Goal: Transaction & Acquisition: Purchase product/service

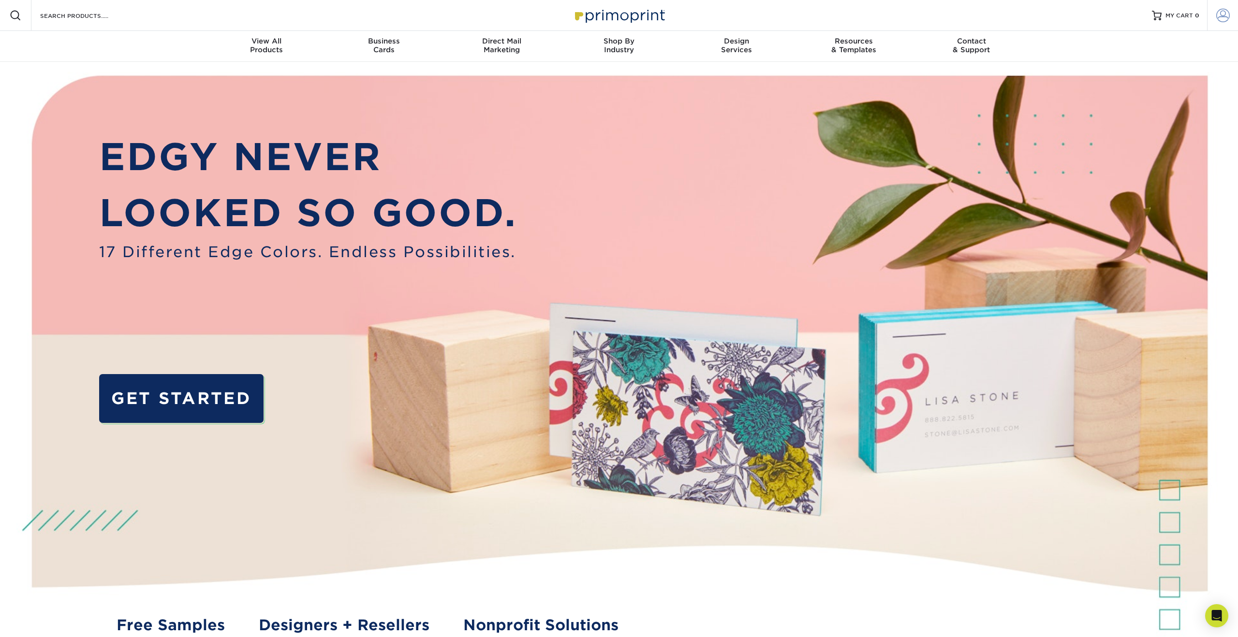
click at [1227, 15] on span at bounding box center [1223, 16] width 14 height 14
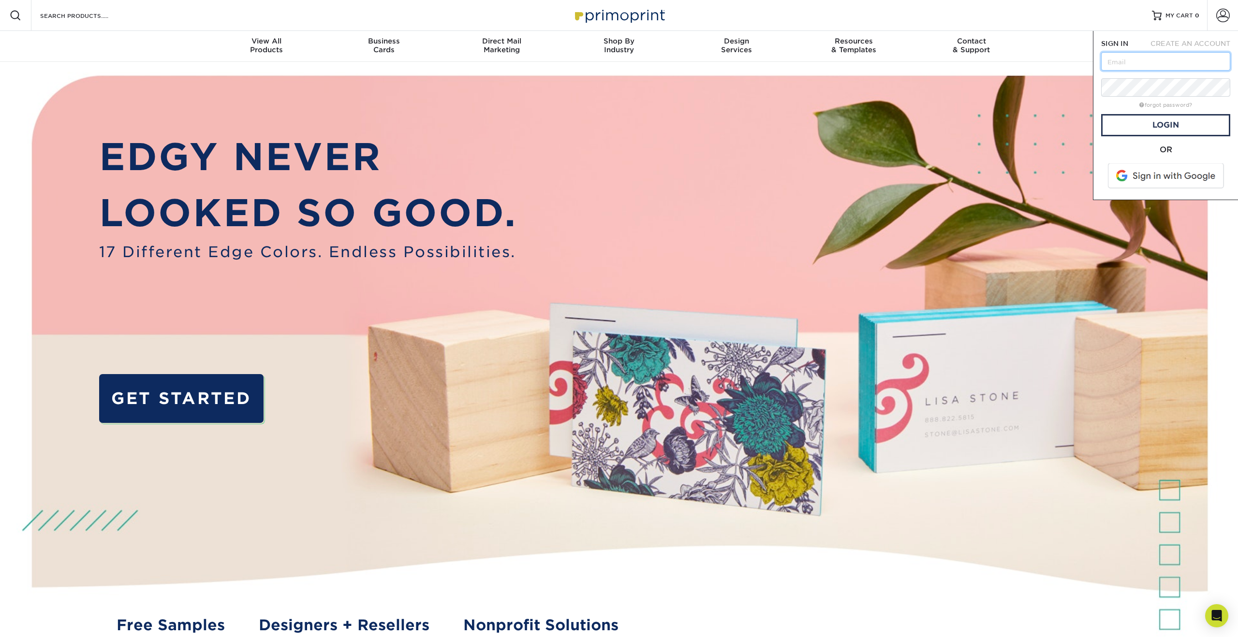
click at [1133, 59] on input "text" at bounding box center [1165, 61] width 129 height 18
type input "[EMAIL_ADDRESS][DOMAIN_NAME]"
click at [1167, 124] on link "Login" at bounding box center [1165, 125] width 129 height 22
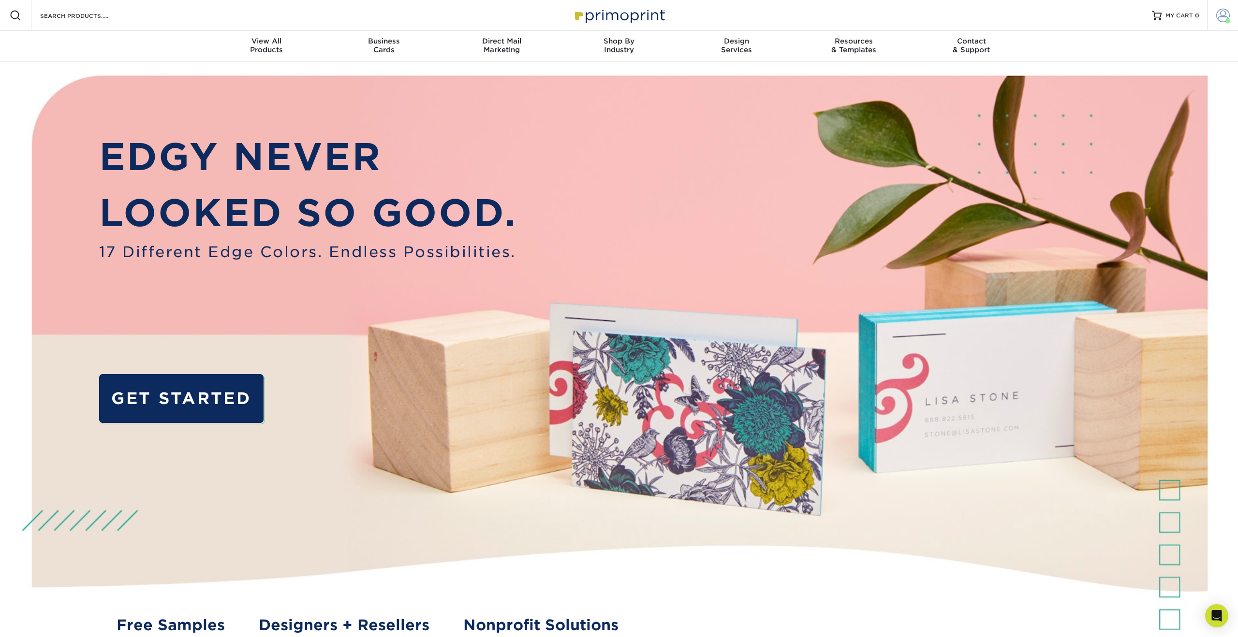
click at [1223, 18] on span at bounding box center [1223, 16] width 14 height 14
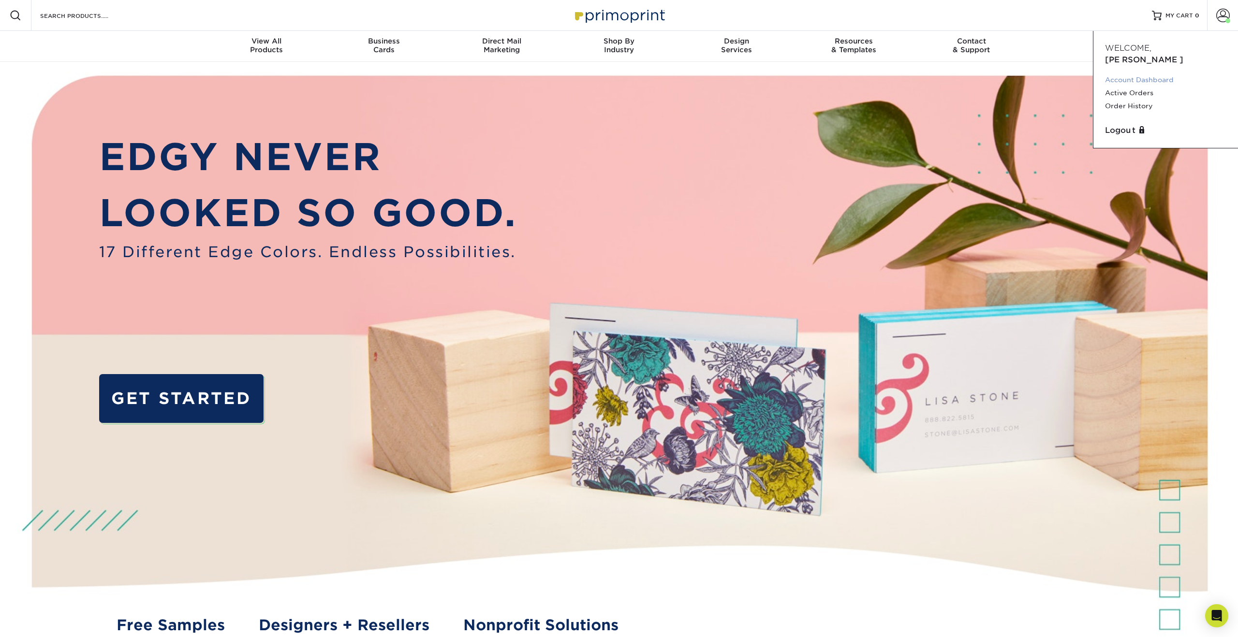
click at [1140, 74] on link "Account Dashboard" at bounding box center [1165, 80] width 121 height 13
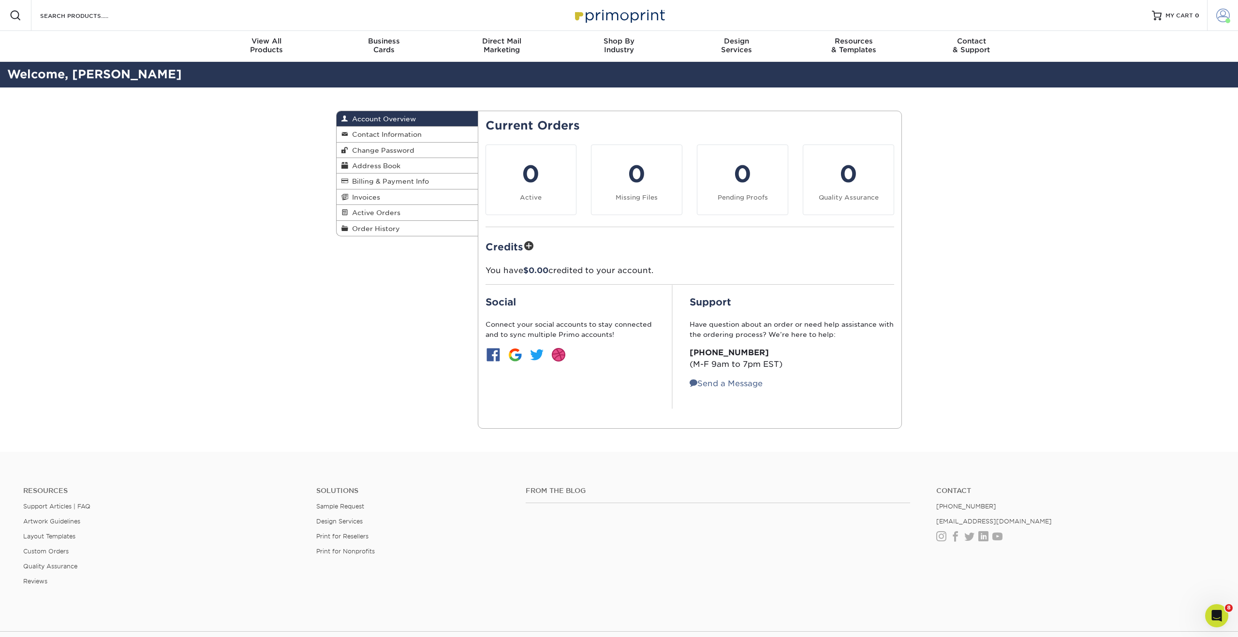
click at [1220, 16] on span at bounding box center [1223, 16] width 14 height 14
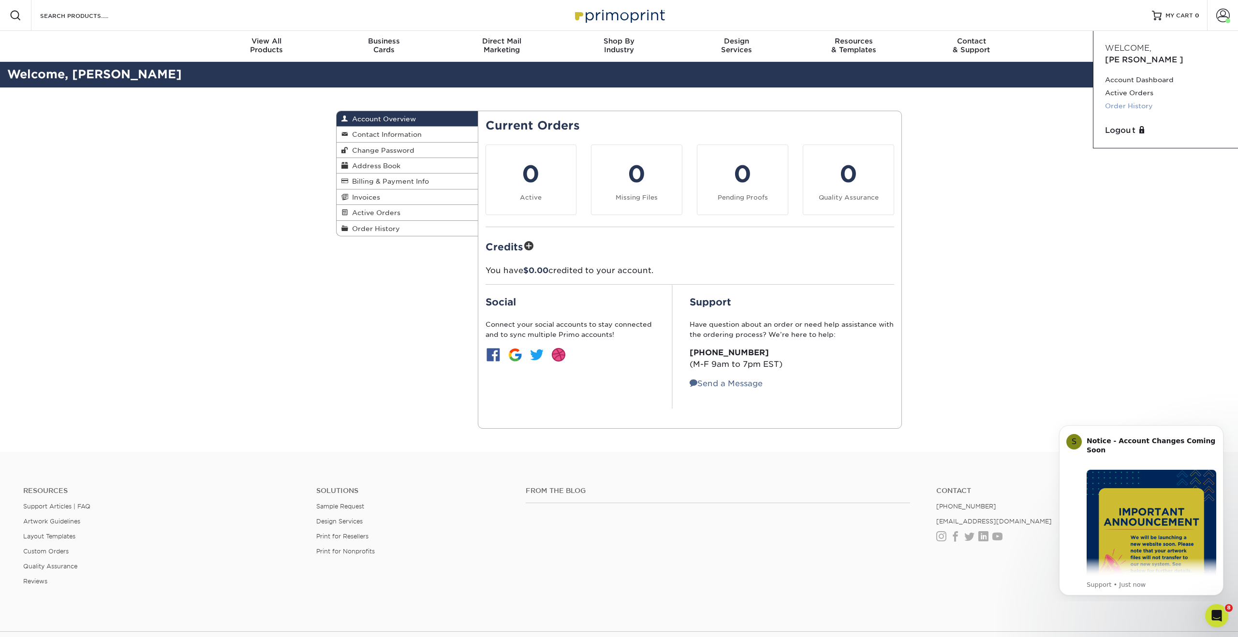
click at [1136, 100] on link "Order History" at bounding box center [1165, 106] width 121 height 13
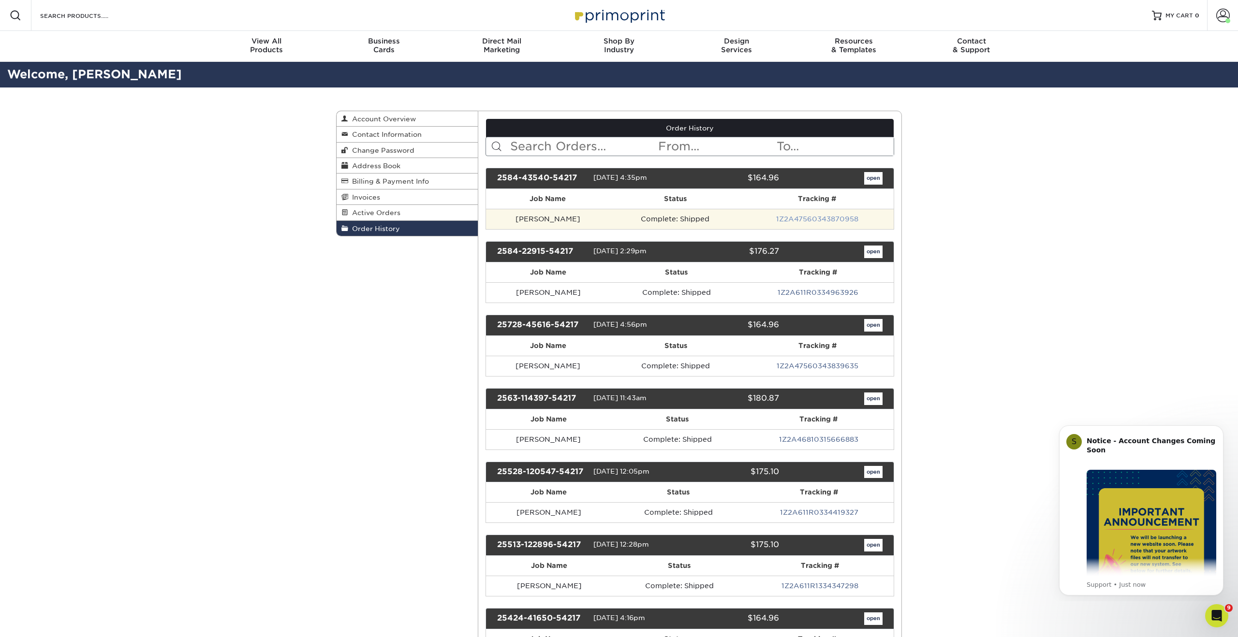
click at [822, 220] on link "1Z2A47560343870958" at bounding box center [817, 219] width 82 height 8
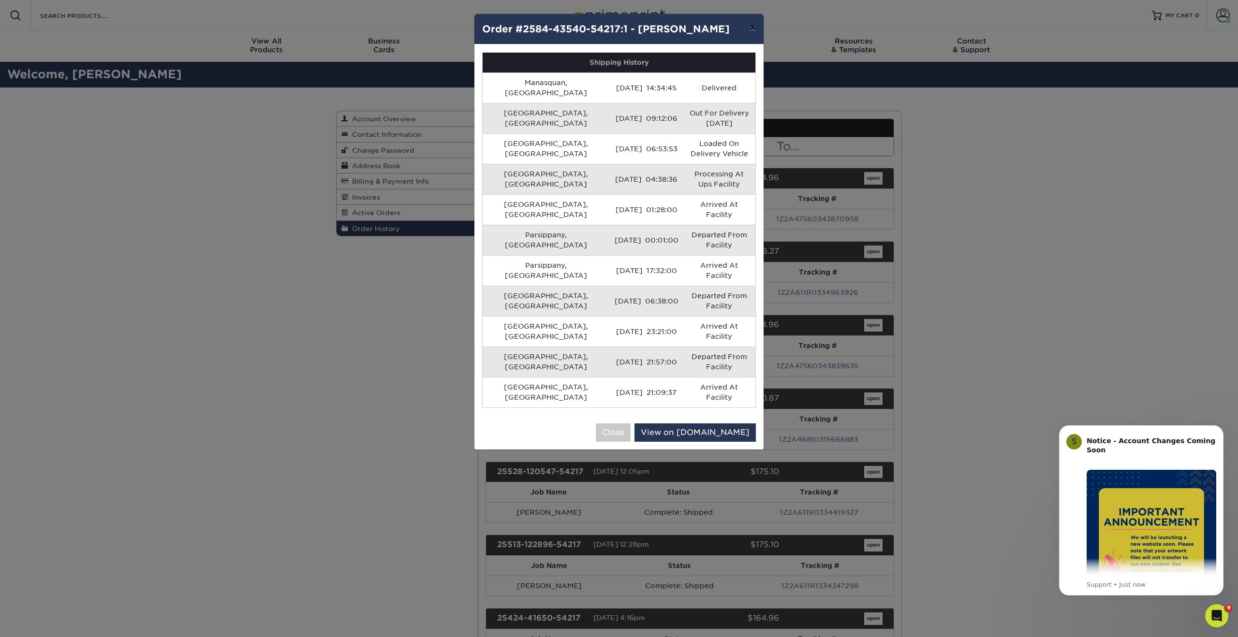
click at [752, 27] on button "×" at bounding box center [752, 27] width 22 height 27
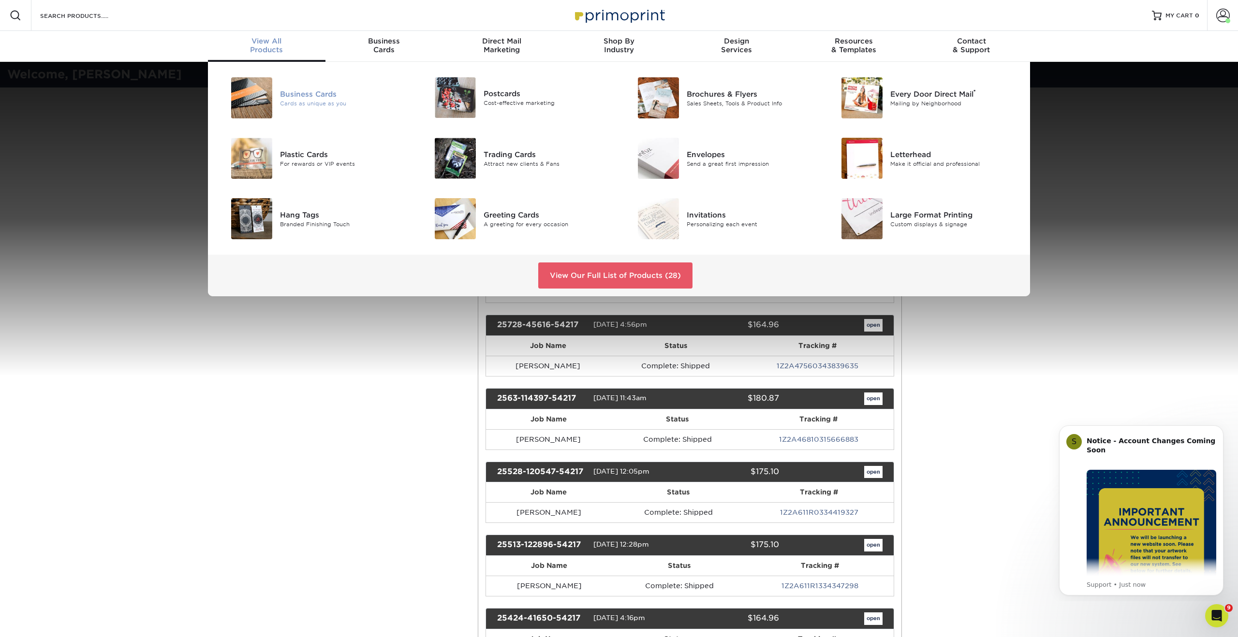
click at [306, 93] on div "Business Cards" at bounding box center [344, 94] width 128 height 11
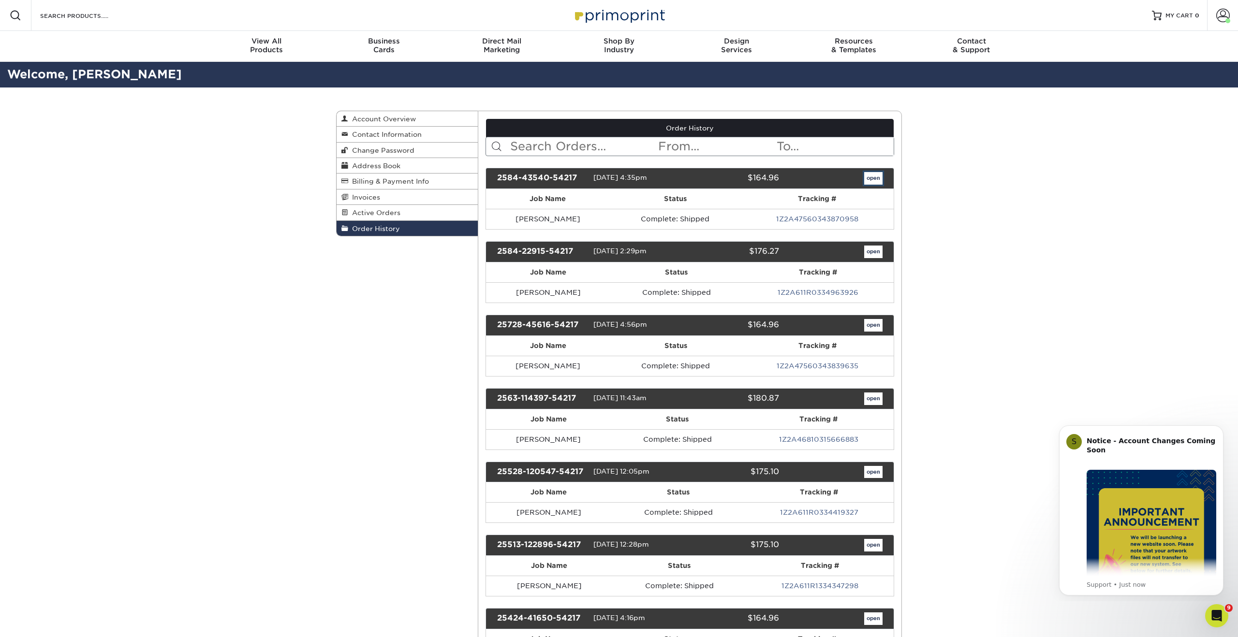
click at [874, 176] on link "open" at bounding box center [873, 178] width 18 height 13
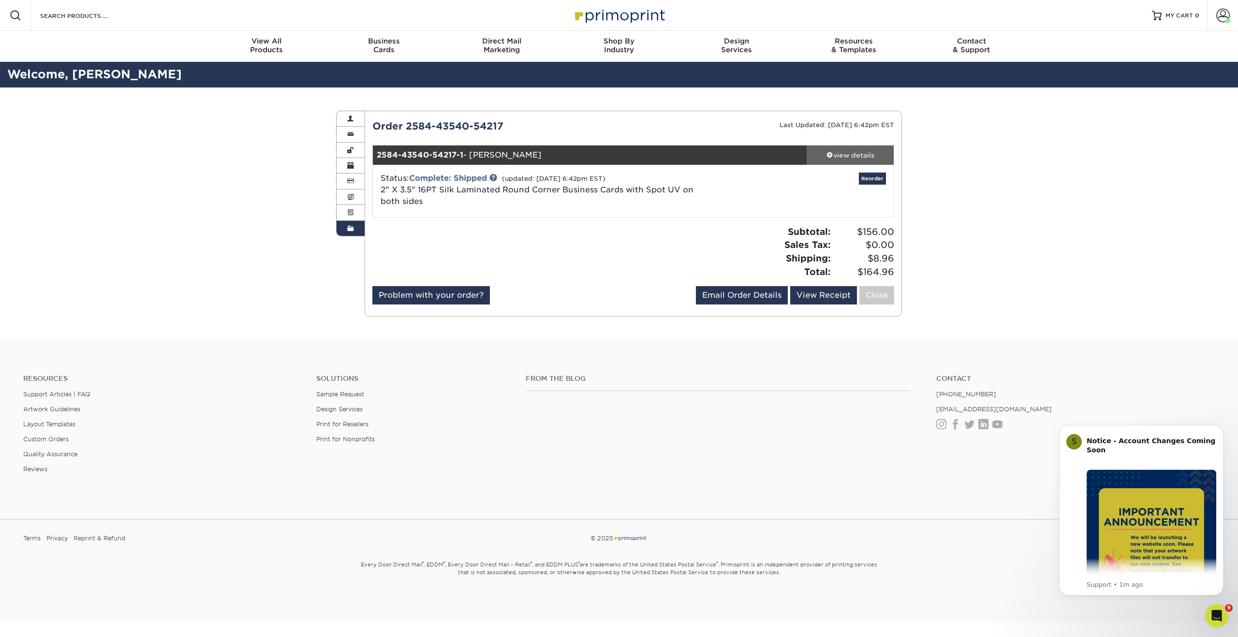
click at [854, 153] on div "view details" at bounding box center [850, 155] width 87 height 10
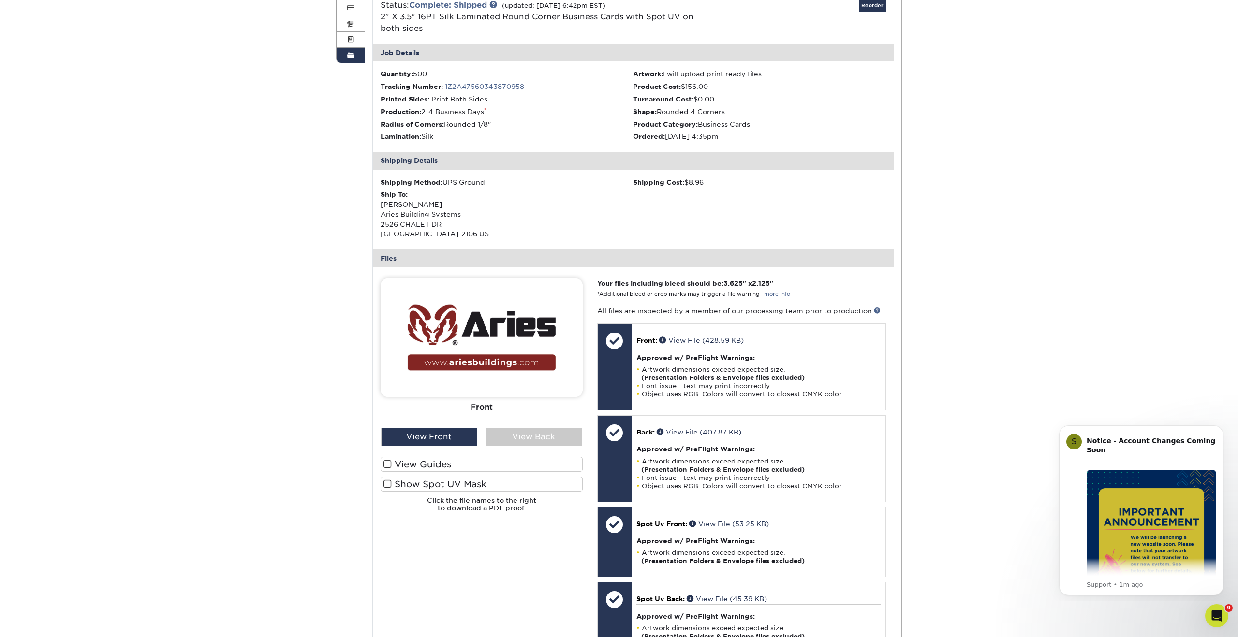
scroll to position [181, 0]
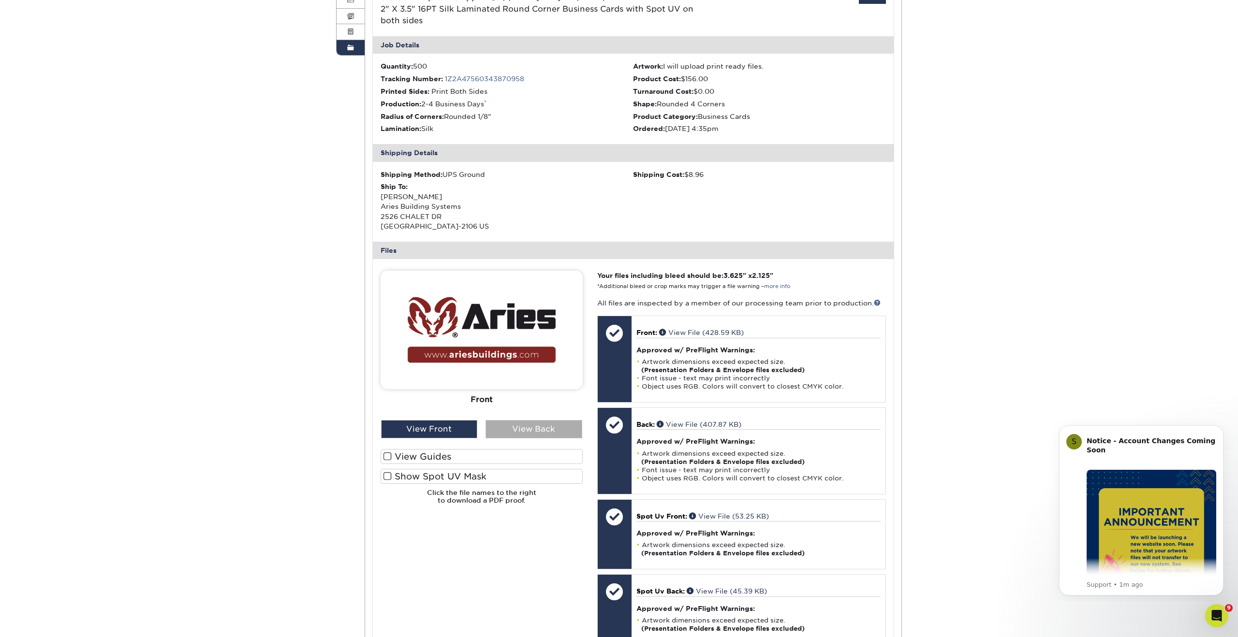
click at [517, 431] on div "View Back" at bounding box center [534, 429] width 97 height 18
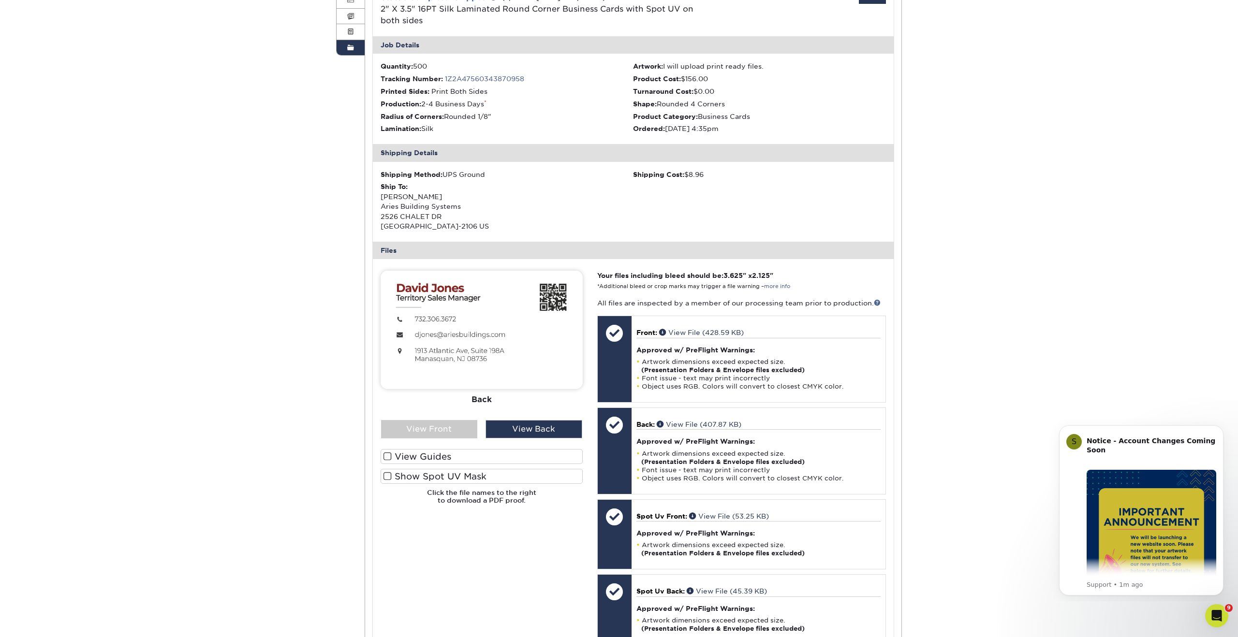
click at [433, 459] on label "View Guides" at bounding box center [482, 456] width 202 height 15
click at [0, 0] on input "View Guides" at bounding box center [0, 0] width 0 height 0
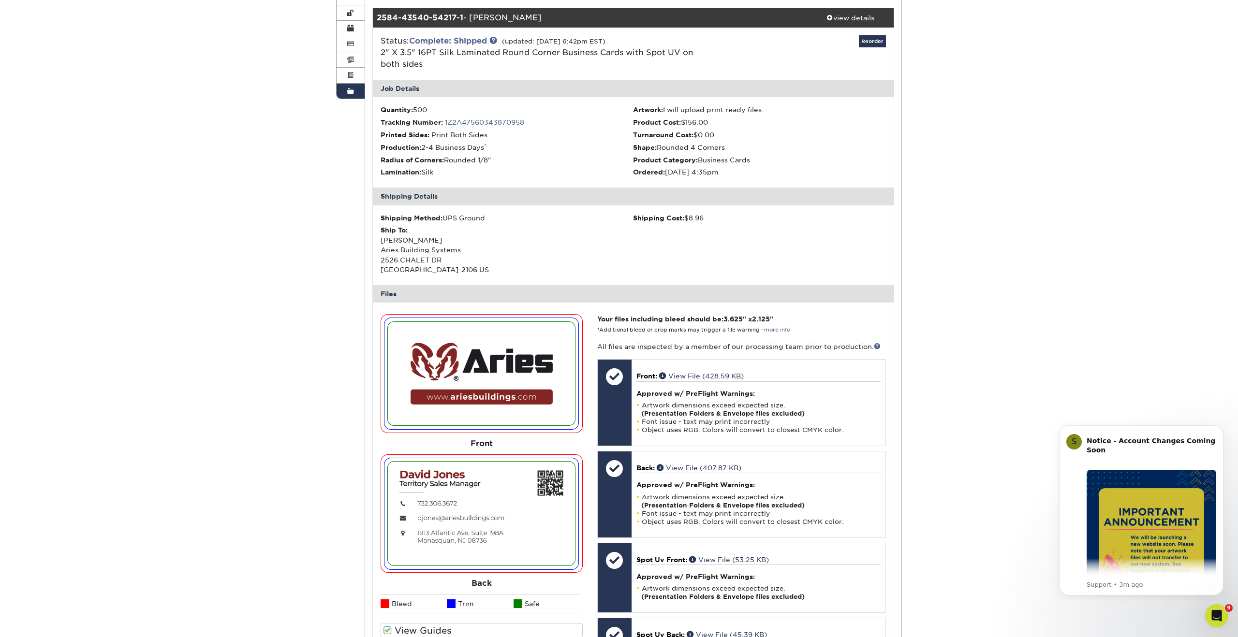
scroll to position [137, 0]
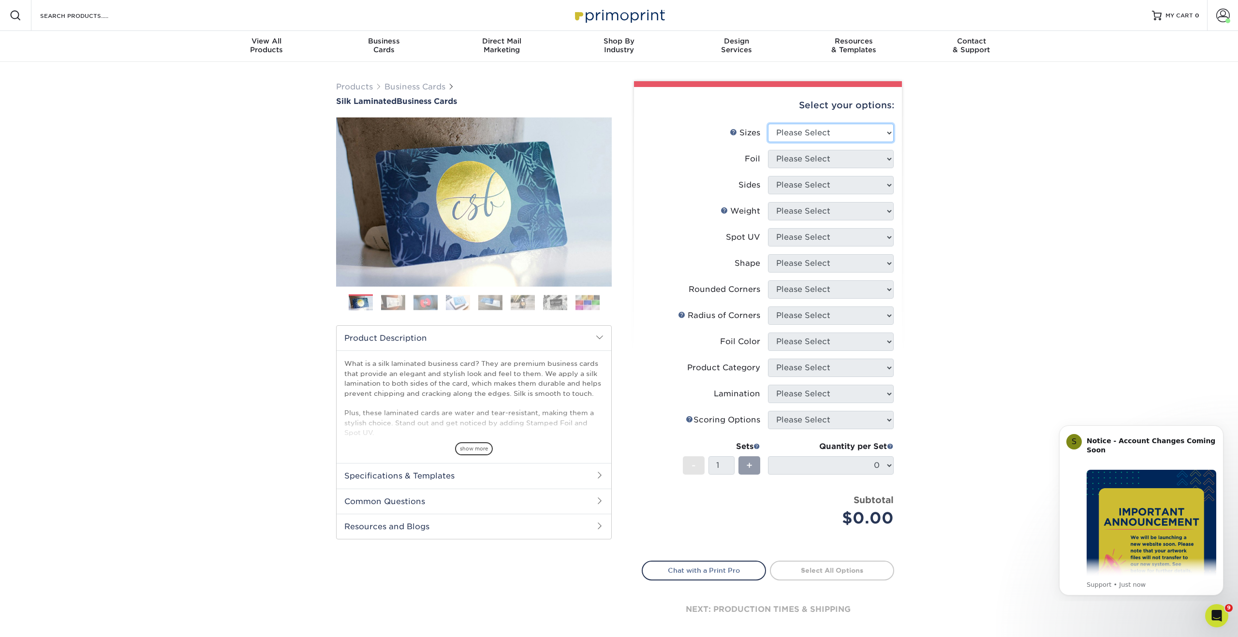
click at [893, 133] on select "Please Select 1.5" x 3.5" - Mini 1.75" x 3.5" - Mini 2" x 2" - Square 2" x 3" -…" at bounding box center [831, 133] width 126 height 18
click at [876, 125] on select "Please Select 1.5" x 3.5" - Mini 1.75" x 3.5" - Mini 2" x 2" - Square 2" x 3" -…" at bounding box center [831, 133] width 126 height 18
select select "2.00x3.50"
click at [768, 124] on select "Please Select 1.5" x 3.5" - Mini 1.75" x 3.5" - Mini 2" x 2" - Square 2" x 3" -…" at bounding box center [831, 133] width 126 height 18
click at [875, 160] on select "Please Select Yes No" at bounding box center [831, 159] width 126 height 18
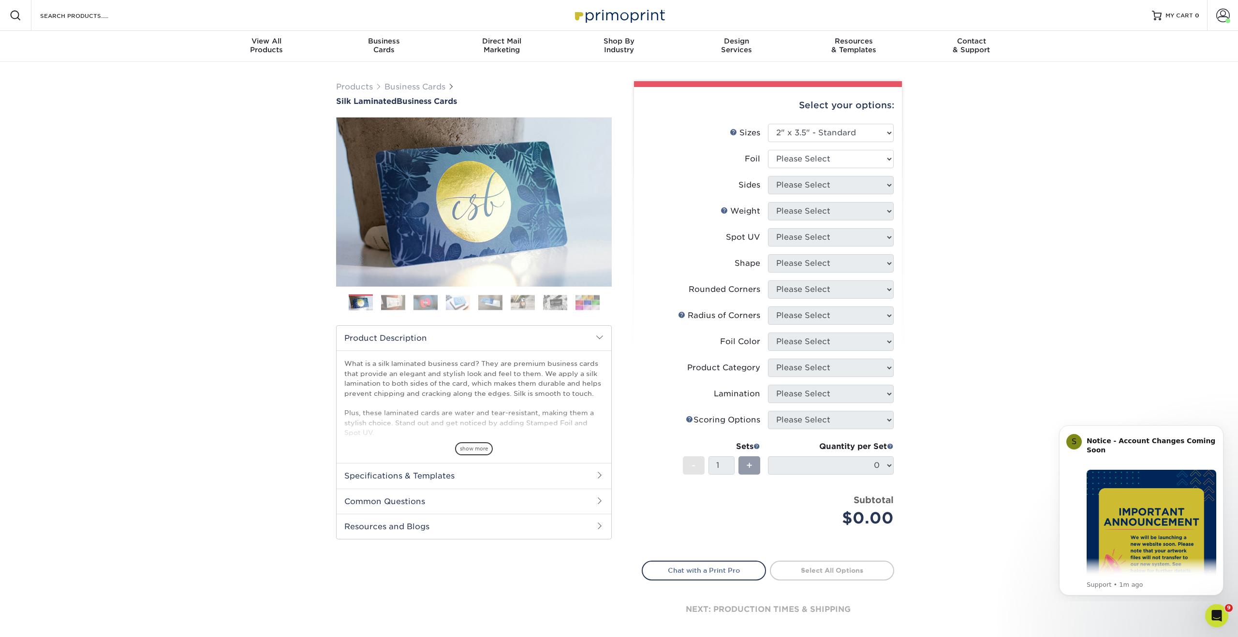
drag, startPoint x: 896, startPoint y: 156, endPoint x: 877, endPoint y: 161, distance: 19.8
click at [891, 157] on div "Select your options: Sizes Help Sizes Please Select 1.5" x 3.5" - Mini 1.75" x …" at bounding box center [768, 367] width 268 height 560
click at [877, 161] on select "Please Select Yes No" at bounding box center [831, 159] width 126 height 18
click at [883, 155] on select "Please Select Yes No" at bounding box center [831, 159] width 126 height 18
select select "1"
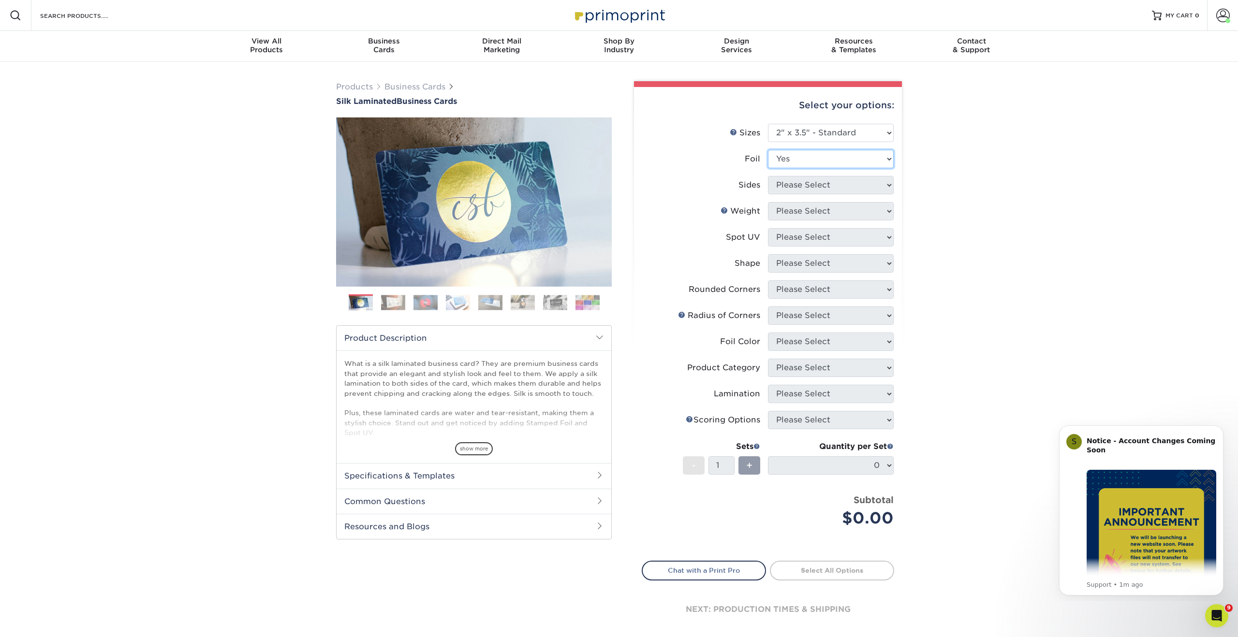
click at [768, 150] on select "Please Select Yes No" at bounding box center [831, 159] width 126 height 18
click at [855, 182] on select "Please Select Print Both Sides - Foil Both Sides Print Both Sides - Foil Front …" at bounding box center [831, 185] width 126 height 18
select select "34527644-b4fd-4ffb-9092-1318eefcd9d9"
click at [768, 176] on select "Please Select Print Both Sides - Foil Both Sides Print Both Sides - Foil Front …" at bounding box center [831, 185] width 126 height 18
click at [854, 209] on select "Please Select 16PT" at bounding box center [831, 211] width 126 height 18
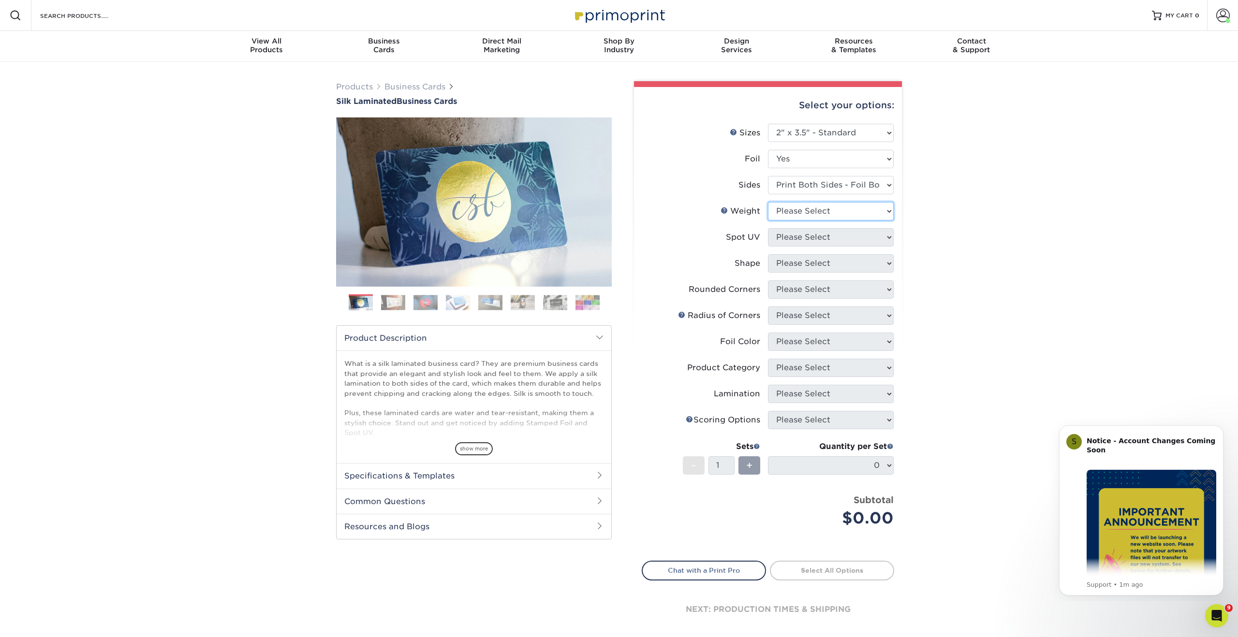
select select "16PT"
click at [768, 202] on select "Please Select 16PT" at bounding box center [831, 211] width 126 height 18
click at [841, 236] on select "Please Select No Spot UV Front and Back (Both Sides) Front Only Back Only" at bounding box center [831, 237] width 126 height 18
select select "0"
click at [768, 228] on select "Please Select No Spot UV Front and Back (Both Sides) Front Only Back Only" at bounding box center [831, 237] width 126 height 18
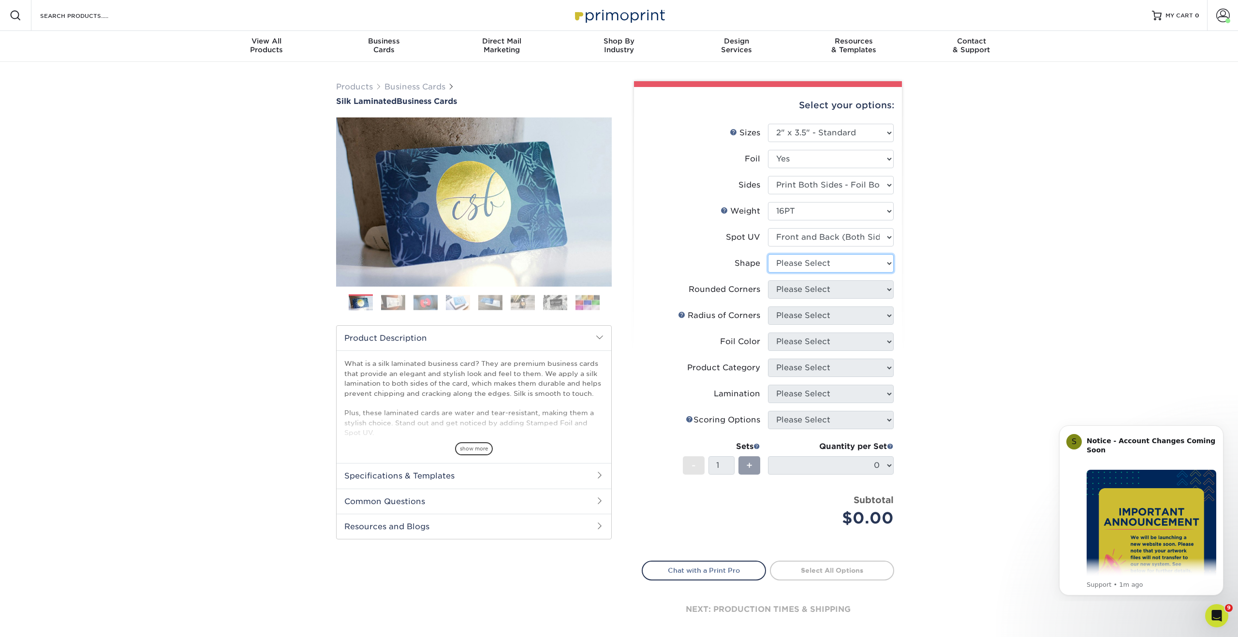
click at [822, 266] on select "Please Select Standard" at bounding box center [831, 263] width 126 height 18
select select "standard"
click at [768, 254] on select "Please Select Standard" at bounding box center [831, 263] width 126 height 18
click at [841, 292] on select "Please Select Yes - Round 2 Corners Yes - Round 4 Corners No" at bounding box center [831, 290] width 126 height 18
click at [849, 295] on select "Please Select Yes - Round 2 Corners Yes - Round 4 Corners No" at bounding box center [831, 290] width 126 height 18
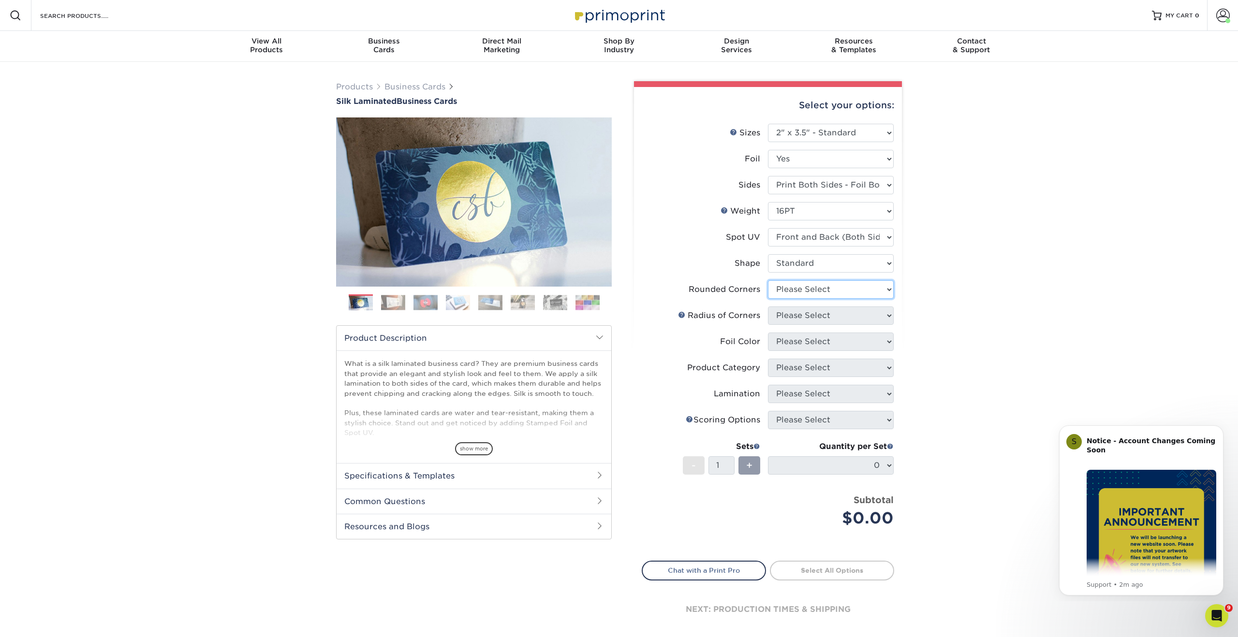
select select "7672df9e-0e0a-464d-8e1f-920c575e4da3"
click at [768, 281] on select "Please Select Yes - Round 2 Corners Yes - Round 4 Corners No" at bounding box center [831, 290] width 126 height 18
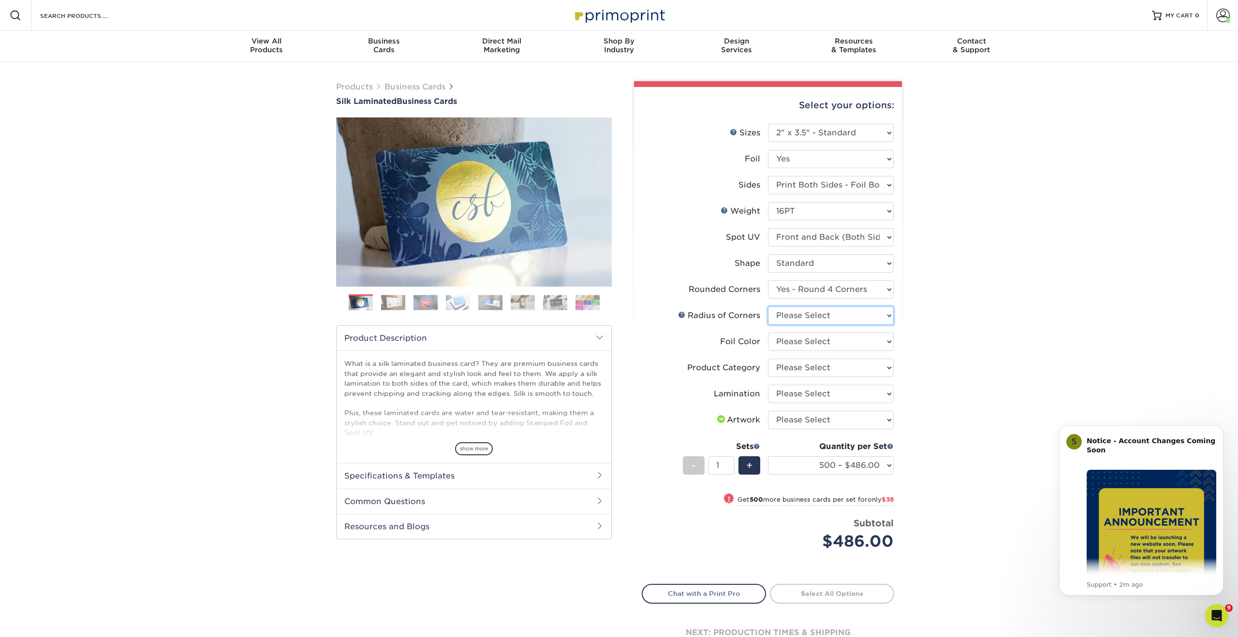
click at [876, 316] on select "Please Select Rounded 1/8" Rounded 1/4"" at bounding box center [831, 316] width 126 height 18
click at [817, 311] on select "Please Select Rounded 1/8" Rounded 1/4"" at bounding box center [831, 316] width 126 height 18
select select "589680c7-ee9a-431b-9d12-d7aeb1386a97"
click at [768, 307] on select "Please Select Rounded 1/8" Rounded 1/4"" at bounding box center [831, 316] width 126 height 18
click at [843, 339] on select "Please Select Silver Foil Black Foil Blue Foil Copper Foil Gold Foil Red Foil R…" at bounding box center [831, 342] width 126 height 18
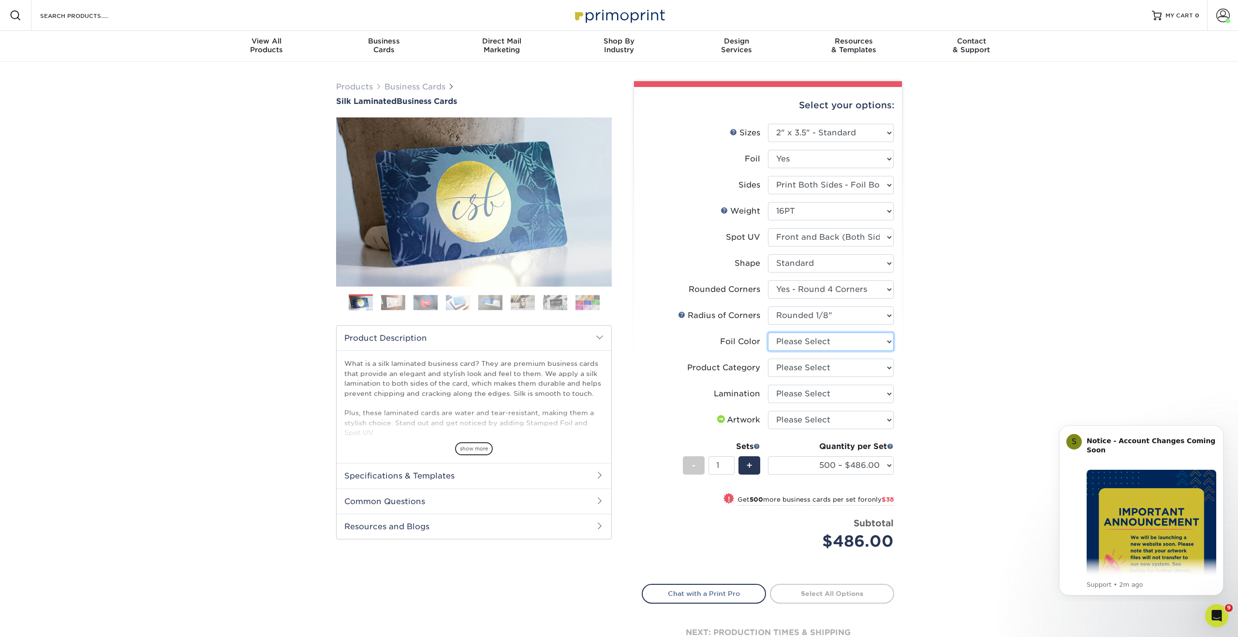
click at [886, 340] on select "Please Select Silver Foil Black Foil Blue Foil Copper Foil Gold Foil Red Foil R…" at bounding box center [831, 342] width 126 height 18
select select "a834dd52-fe06-4ed6-9a86-5bd3c2d02515"
click at [768, 333] on select "Please Select Silver Foil Black Foil Blue Foil Copper Foil Gold Foil Red Foil R…" at bounding box center [831, 342] width 126 height 18
click at [843, 369] on select "Please Select Business Cards" at bounding box center [831, 368] width 126 height 18
select select "3b5148f1-0588-4f88-a218-97bcfdce65c1"
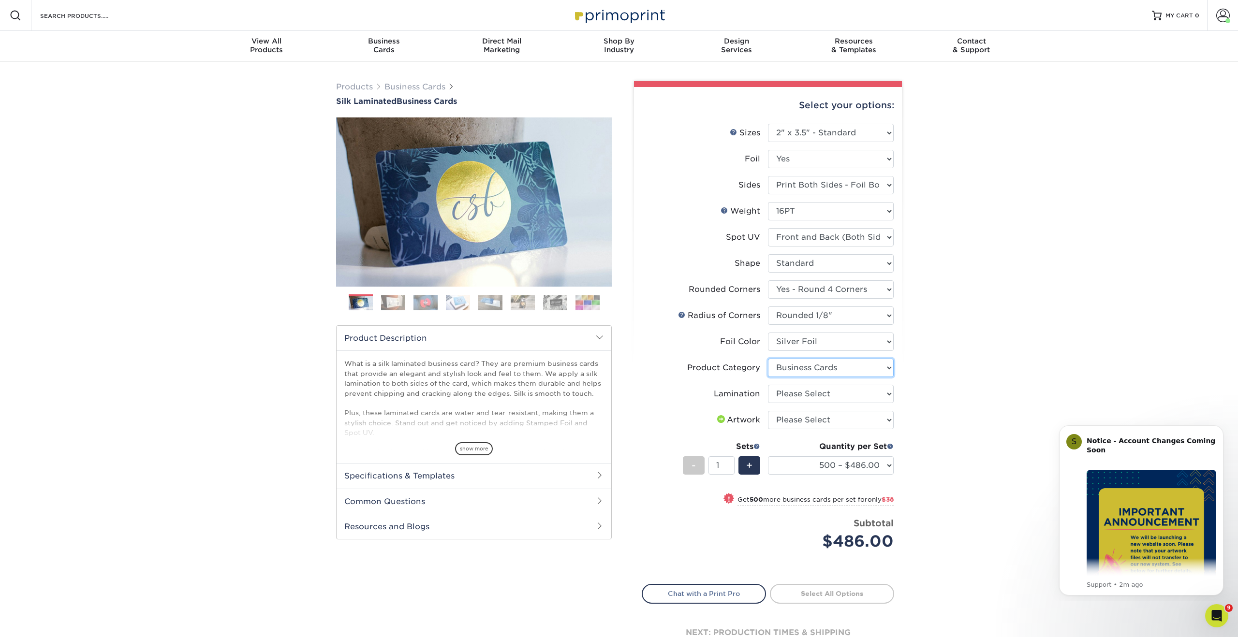
click at [768, 359] on select "Please Select Business Cards" at bounding box center [831, 368] width 126 height 18
click at [838, 397] on select "Please Select Silk" at bounding box center [831, 394] width 126 height 18
select select "ccacb42f-45f7-42d3-bbd3-7c8421cf37f0"
click at [768, 385] on select "Please Select Silk" at bounding box center [831, 394] width 126 height 18
click at [864, 423] on select "Please Select I will upload files I need a design - $100" at bounding box center [831, 420] width 126 height 18
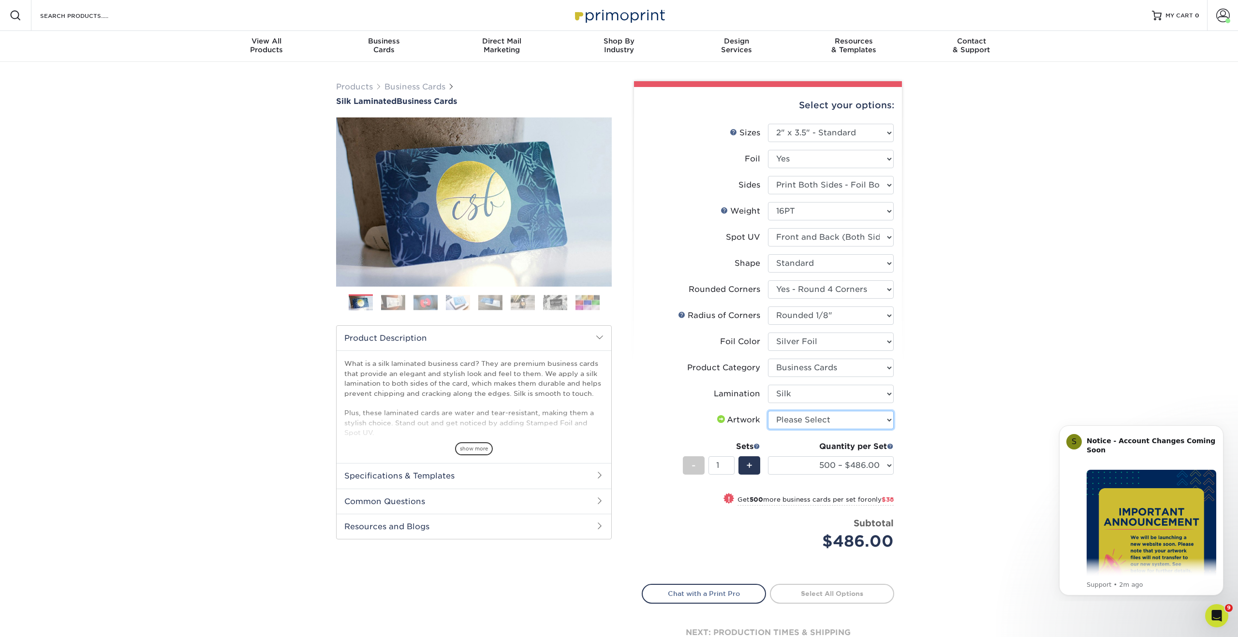
select select "upload"
click at [768, 411] on select "Please Select I will upload files I need a design - $100" at bounding box center [831, 420] width 126 height 18
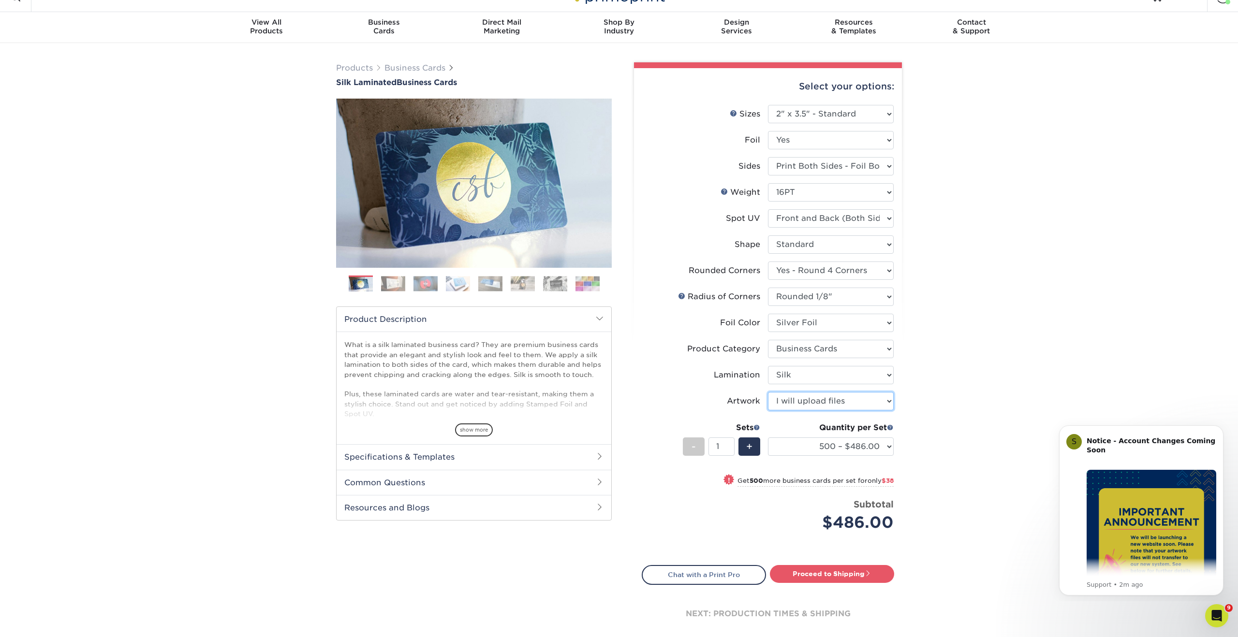
scroll to position [22, 0]
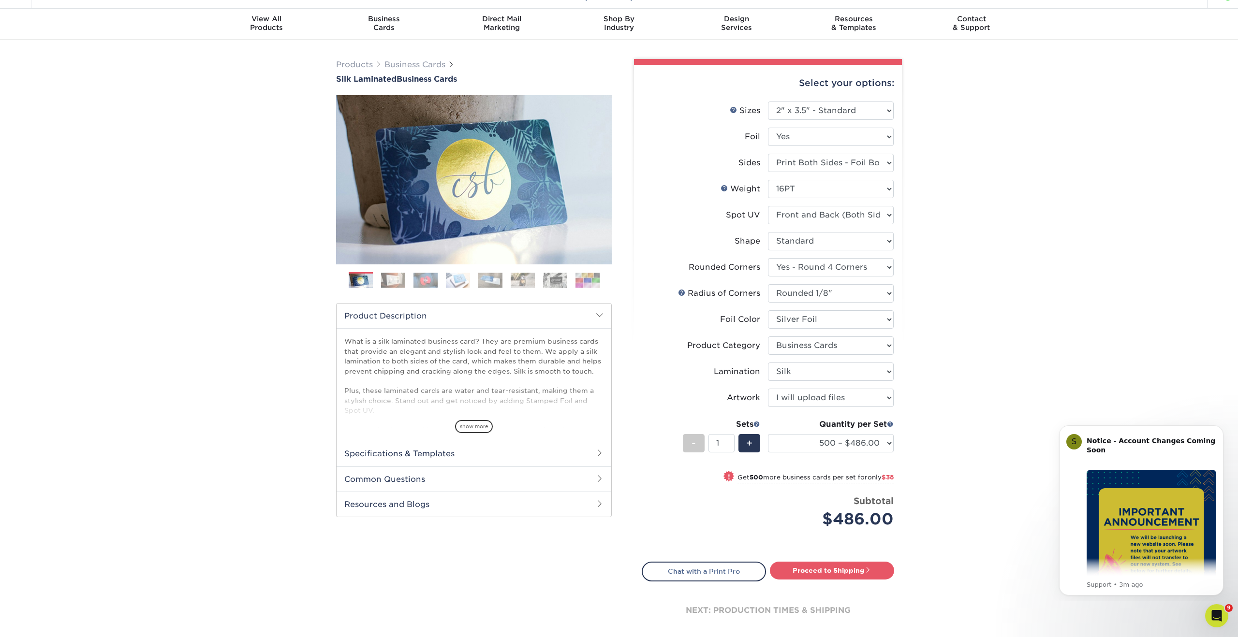
click at [991, 366] on div "Products Business Cards Silk Laminated Business Cards Previous Next" at bounding box center [619, 357] width 1238 height 635
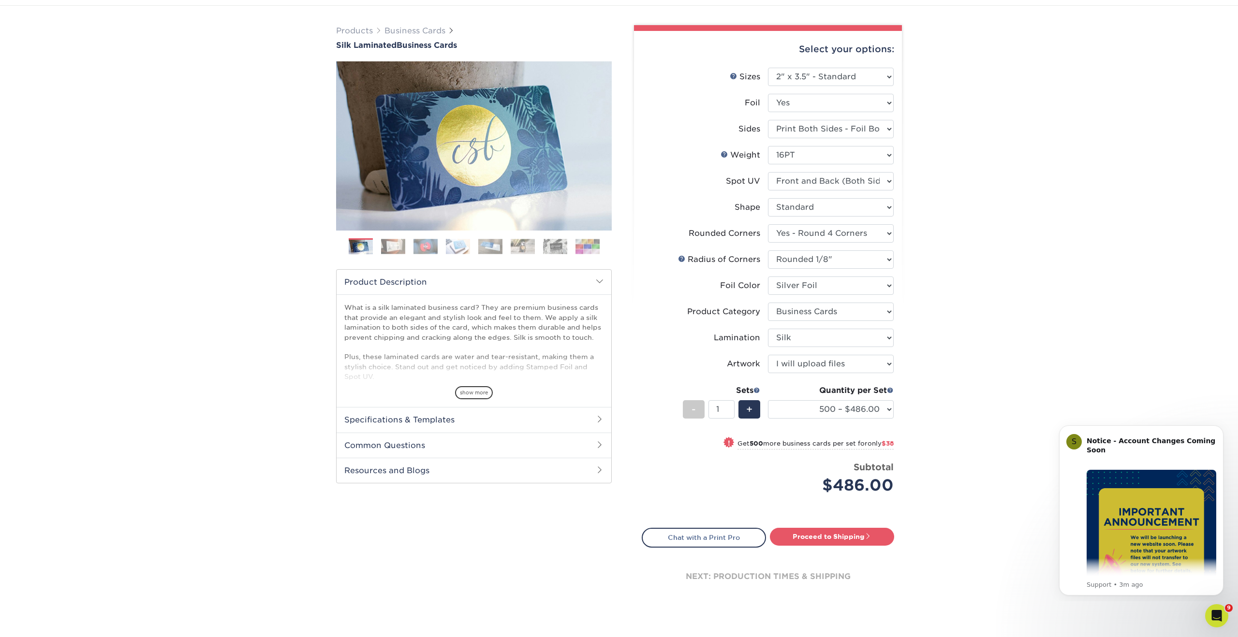
scroll to position [56, 0]
click at [807, 416] on select "500 – $486.00 1000 – $524.00 2500 – $1202.00 5000 – $2200.00" at bounding box center [831, 410] width 126 height 18
click at [819, 409] on select "500 – $486.00 1000 – $524.00 2500 – $1202.00 5000 – $2200.00" at bounding box center [831, 410] width 126 height 18
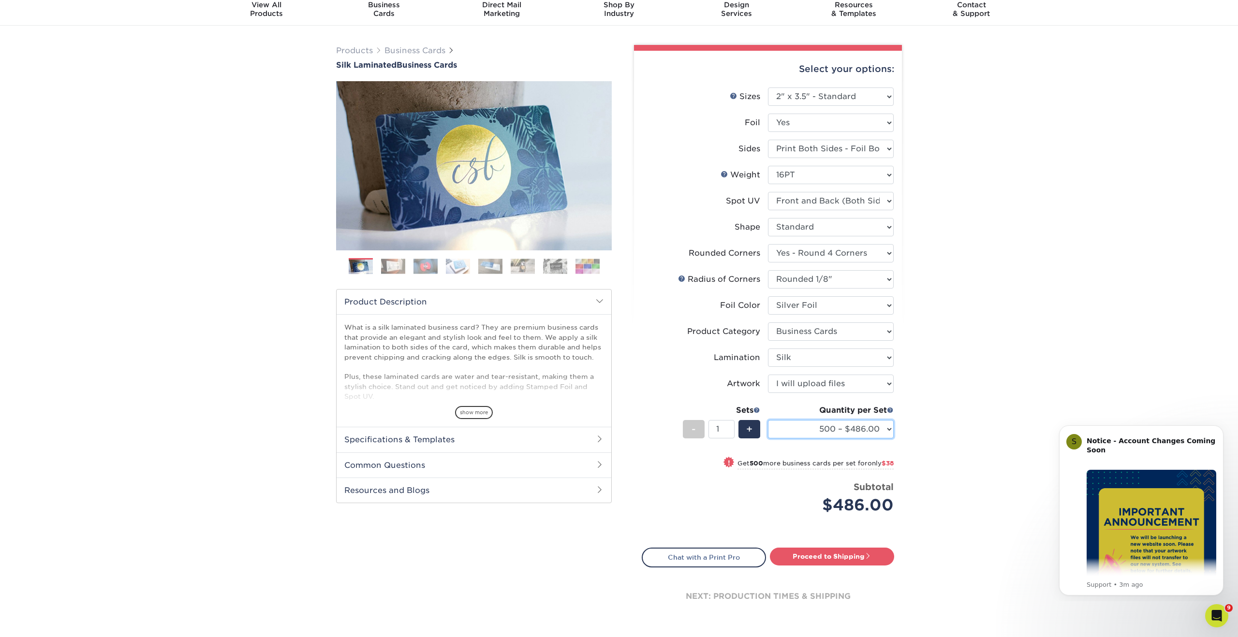
scroll to position [30, 0]
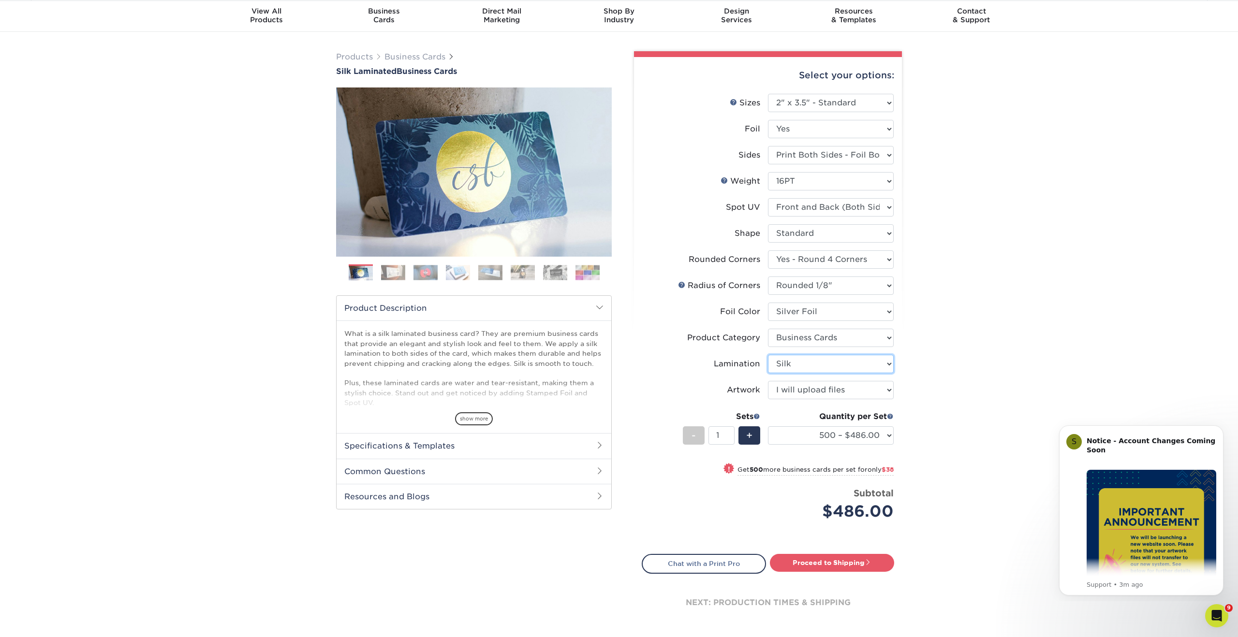
click at [846, 366] on select "Please Select Silk" at bounding box center [831, 364] width 126 height 18
click at [768, 355] on select "Please Select Silk" at bounding box center [831, 364] width 126 height 18
click at [858, 366] on select "Please Select Silk" at bounding box center [831, 364] width 126 height 18
select select "ccacb42f-45f7-42d3-bbd3-7c8421cf37f0"
click at [768, 355] on select "Please Select Silk" at bounding box center [831, 364] width 126 height 18
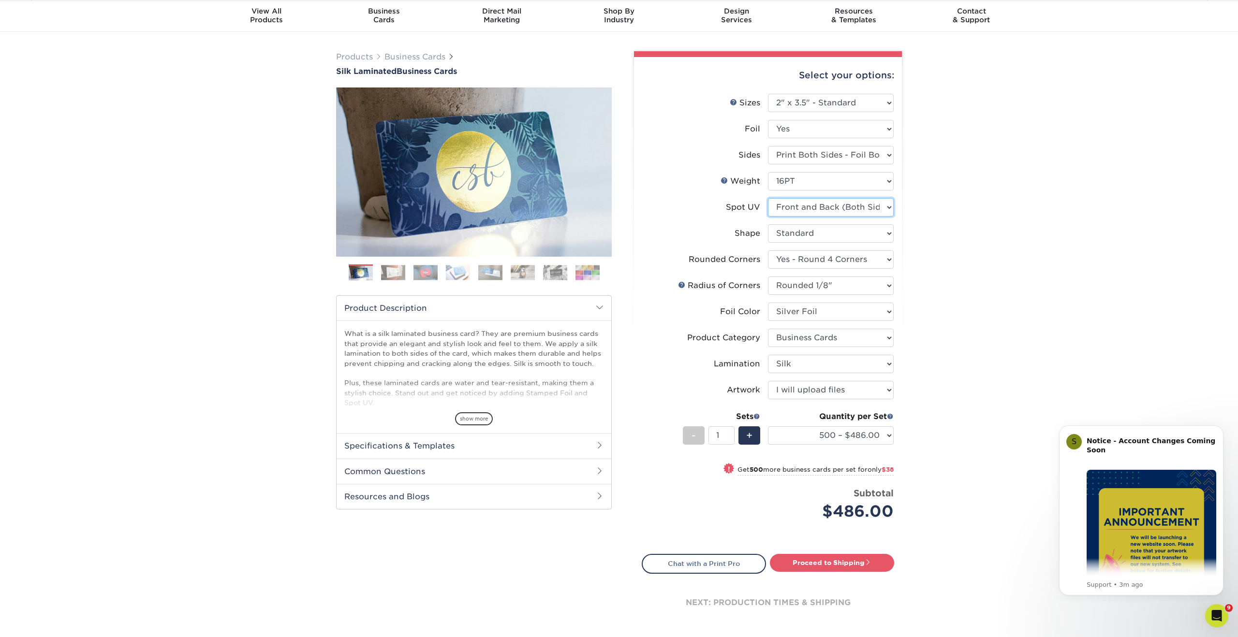
click at [854, 207] on select "Please Select No Spot UV Front and Back (Both Sides) Front Only Back Only" at bounding box center [831, 207] width 126 height 18
click at [845, 129] on select "Please Select Yes No" at bounding box center [831, 129] width 126 height 18
select select "0"
click at [768, 120] on select "Please Select Yes No" at bounding box center [831, 129] width 126 height 18
select select "-1"
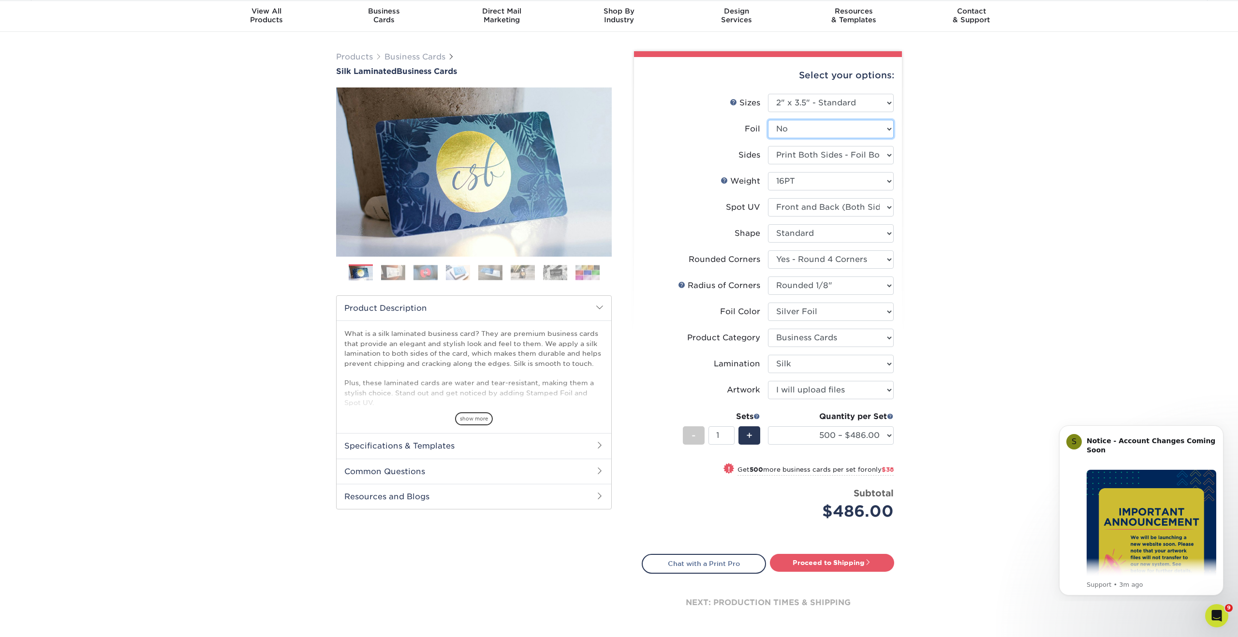
select select "-1"
select select
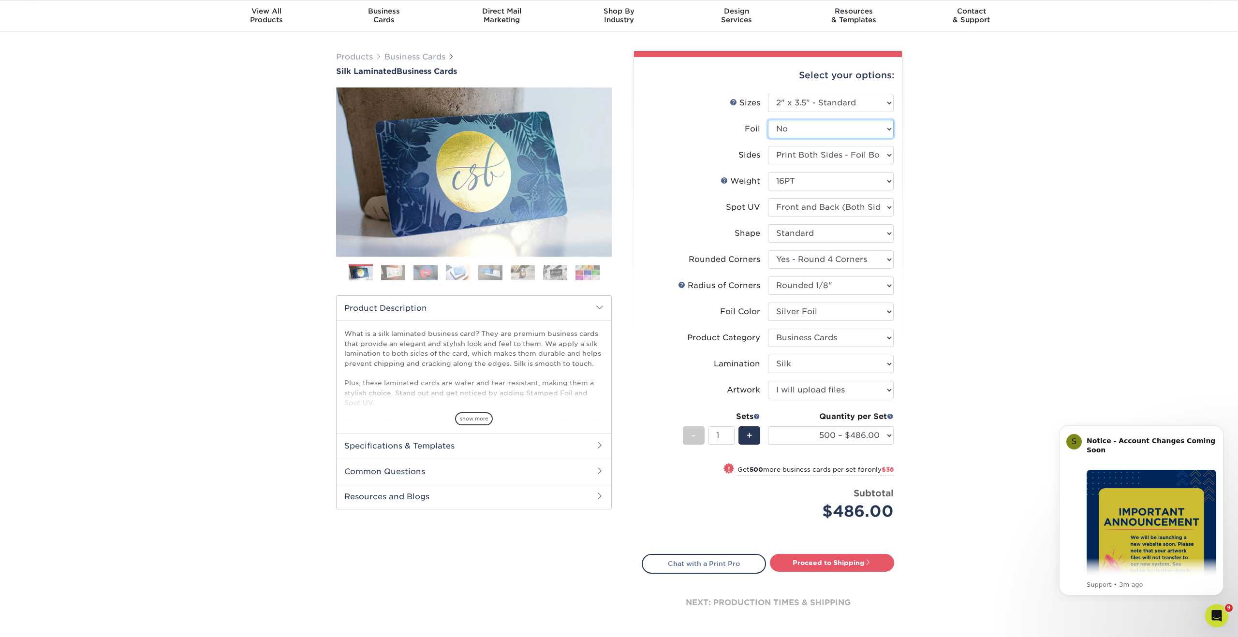
select select "-1"
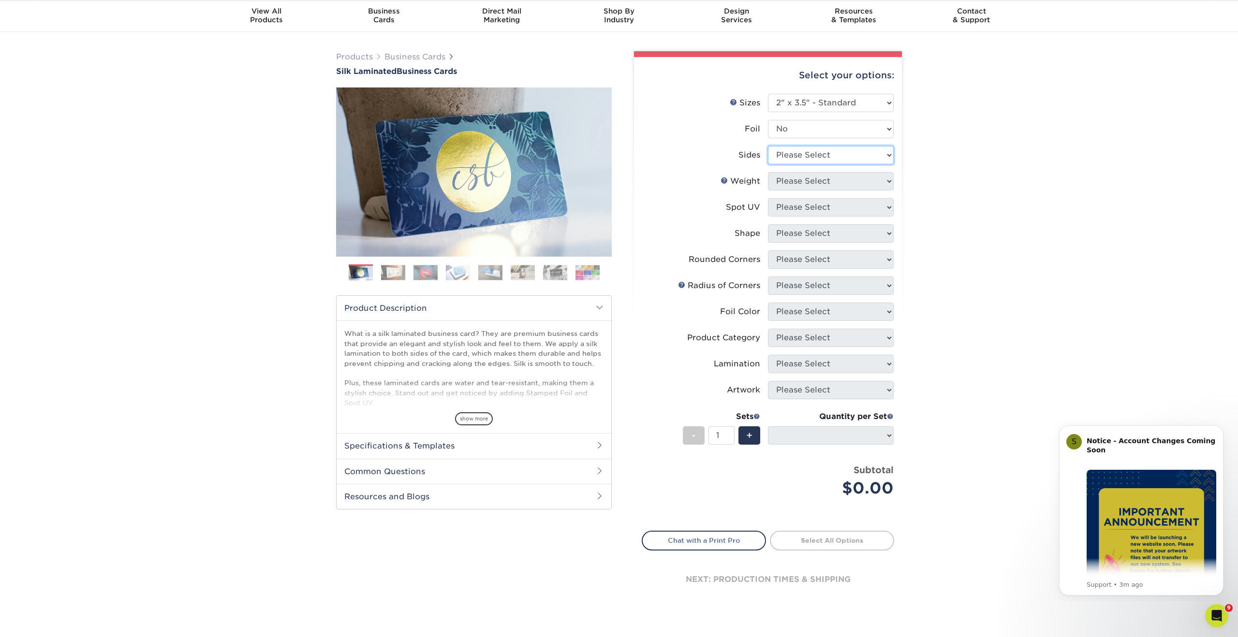
click at [855, 160] on select "Please Select Print Both Sides Print Front Only" at bounding box center [831, 155] width 126 height 18
select select "13abbda7-1d64-4f25-8bb2-c179b224825d"
click at [768, 146] on select "Please Select Print Both Sides Print Front Only" at bounding box center [831, 155] width 126 height 18
select select
click at [845, 182] on select "Please Select 16PT" at bounding box center [831, 181] width 126 height 18
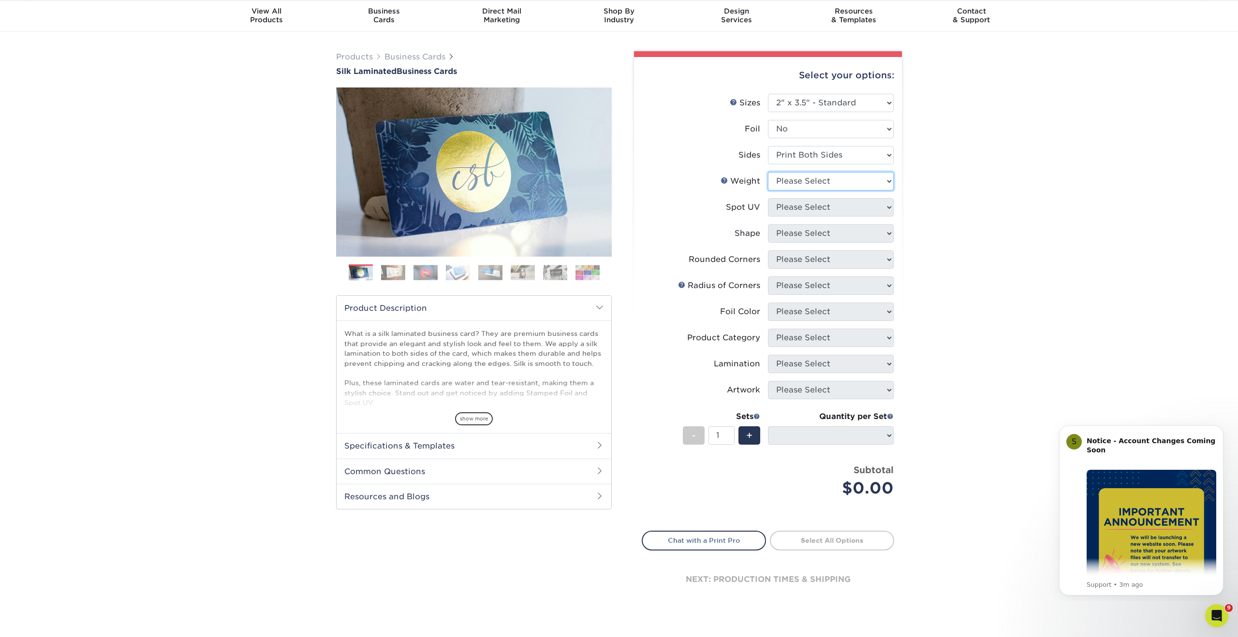
select select "16PT"
click at [768, 172] on select "Please Select 16PT" at bounding box center [831, 181] width 126 height 18
select select
click at [838, 208] on select "Please Select No Spot UV Front and Back (Both Sides) Front Only Back Only" at bounding box center [831, 207] width 126 height 18
select select "0"
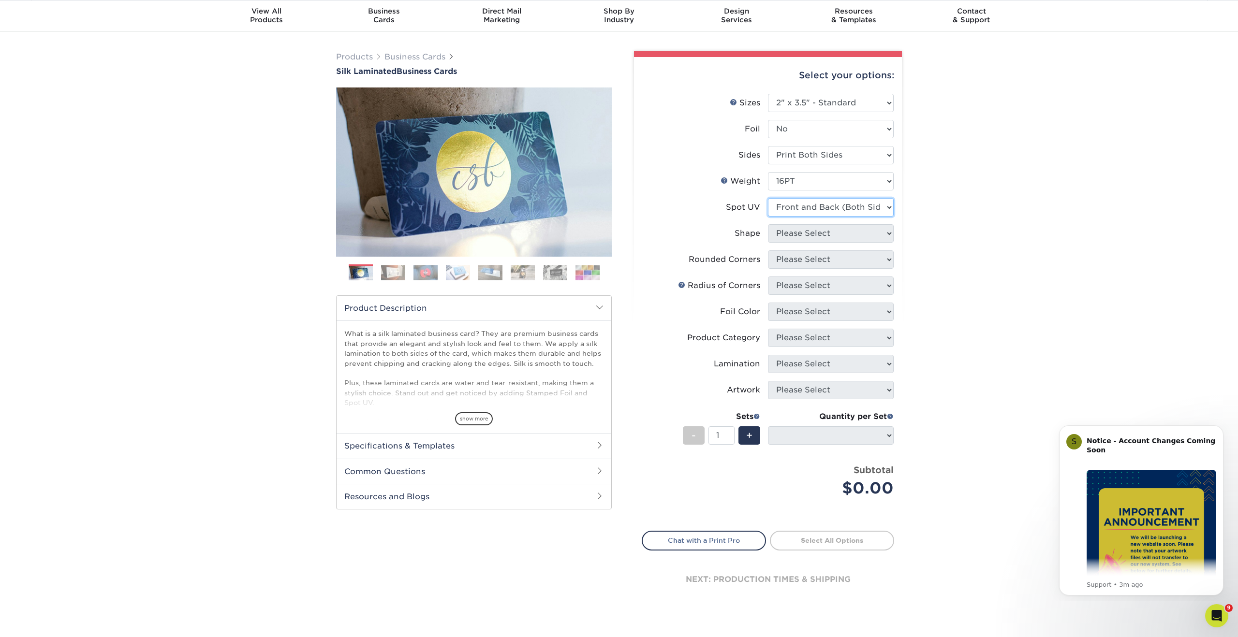
click at [768, 198] on select "Please Select No Spot UV Front and Back (Both Sides) Front Only Back Only" at bounding box center [831, 207] width 126 height 18
select select
click at [840, 234] on select "Please Select Standard" at bounding box center [831, 233] width 126 height 18
select select "standard"
click at [768, 224] on select "Please Select Standard" at bounding box center [831, 233] width 126 height 18
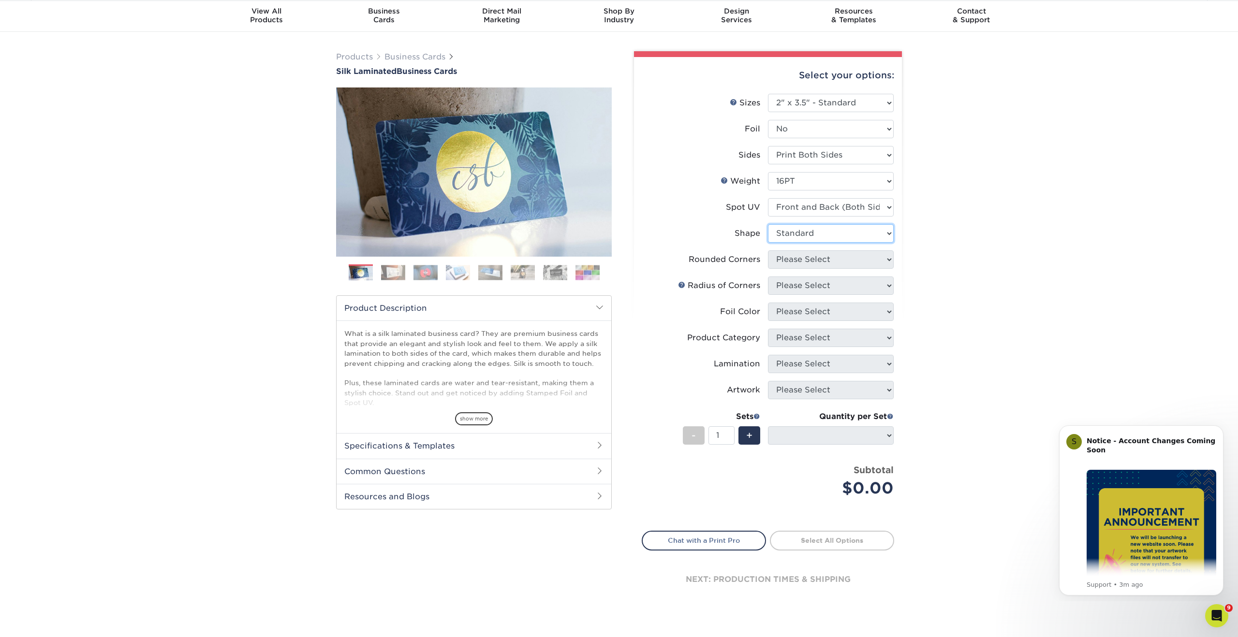
select select
click at [835, 260] on select "Please Select Yes - Round 2 Corners Yes - Round 4 Corners No" at bounding box center [831, 260] width 126 height 18
select select "7672df9e-0e0a-464d-8e1f-920c575e4da3"
click at [768, 251] on select "Please Select Yes - Round 2 Corners Yes - Round 4 Corners No" at bounding box center [831, 260] width 126 height 18
select select "-1"
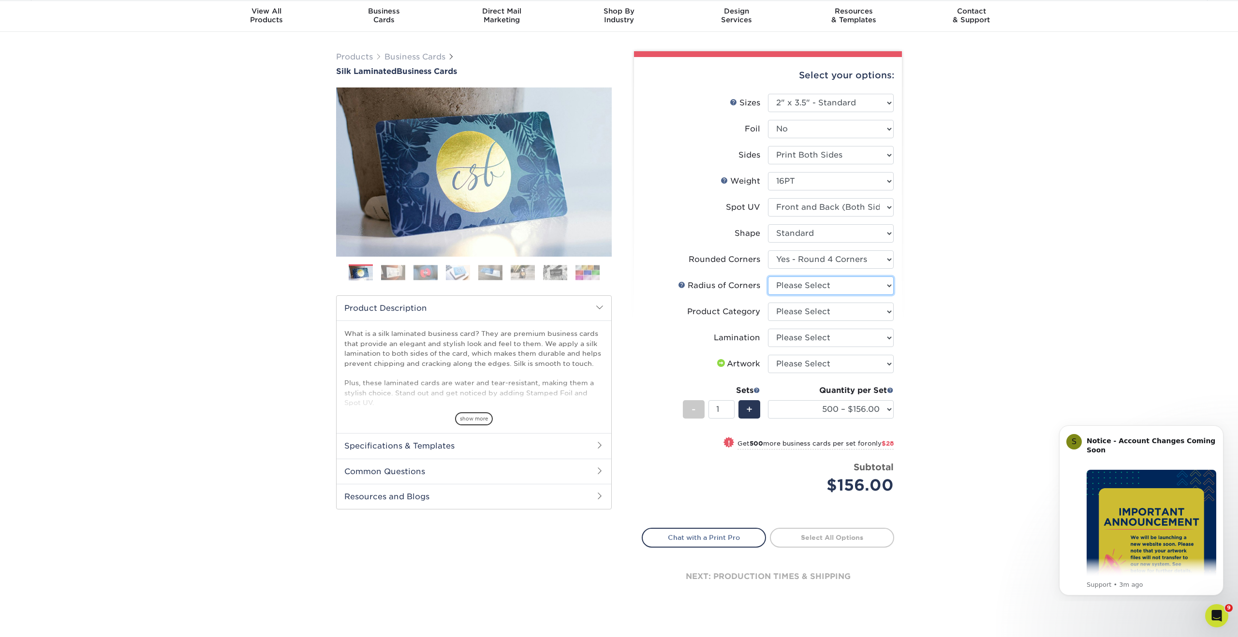
click at [850, 285] on select "Please Select Rounded 1/8" Rounded 1/4"" at bounding box center [831, 286] width 126 height 18
select select "589680c7-ee9a-431b-9d12-d7aeb1386a97"
click at [768, 277] on select "Please Select Rounded 1/8" Rounded 1/4"" at bounding box center [831, 286] width 126 height 18
click at [837, 313] on select "Please Select Business Cards" at bounding box center [831, 312] width 126 height 18
select select "3b5148f1-0588-4f88-a218-97bcfdce65c1"
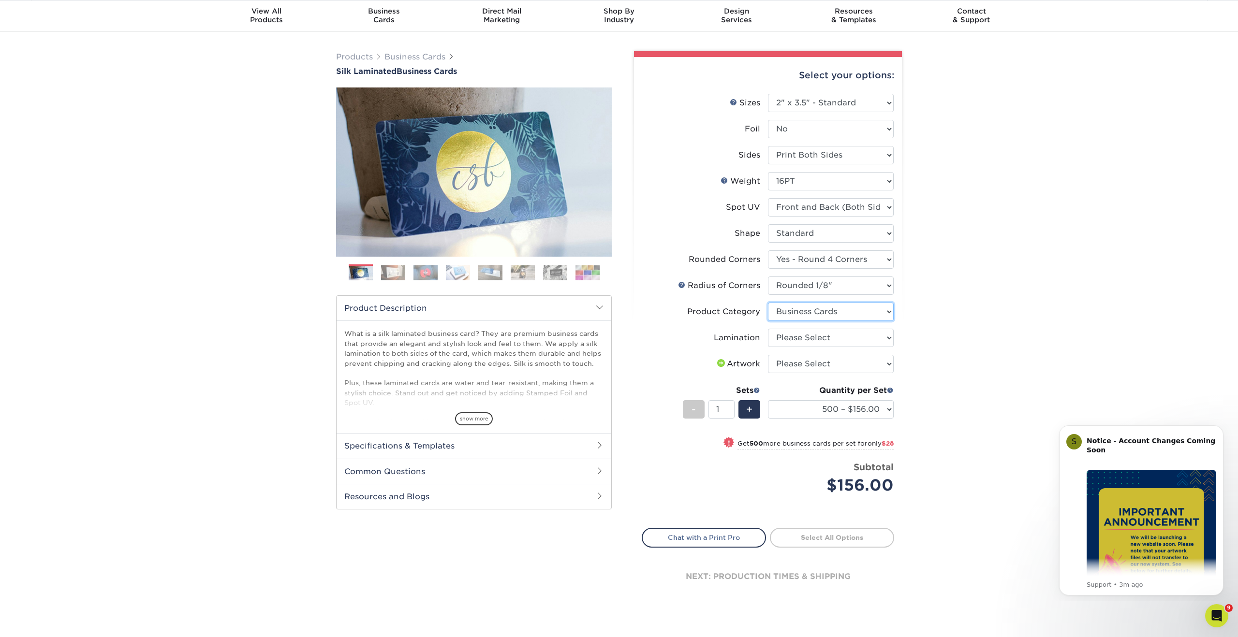
click at [768, 303] on select "Please Select Business Cards" at bounding box center [831, 312] width 126 height 18
click at [840, 338] on select "Please Select Silk" at bounding box center [831, 338] width 126 height 18
select select "ccacb42f-45f7-42d3-bbd3-7c8421cf37f0"
click at [768, 329] on select "Please Select Silk" at bounding box center [831, 338] width 126 height 18
click at [843, 364] on select "Please Select I will upload files I need a design - $100" at bounding box center [831, 364] width 126 height 18
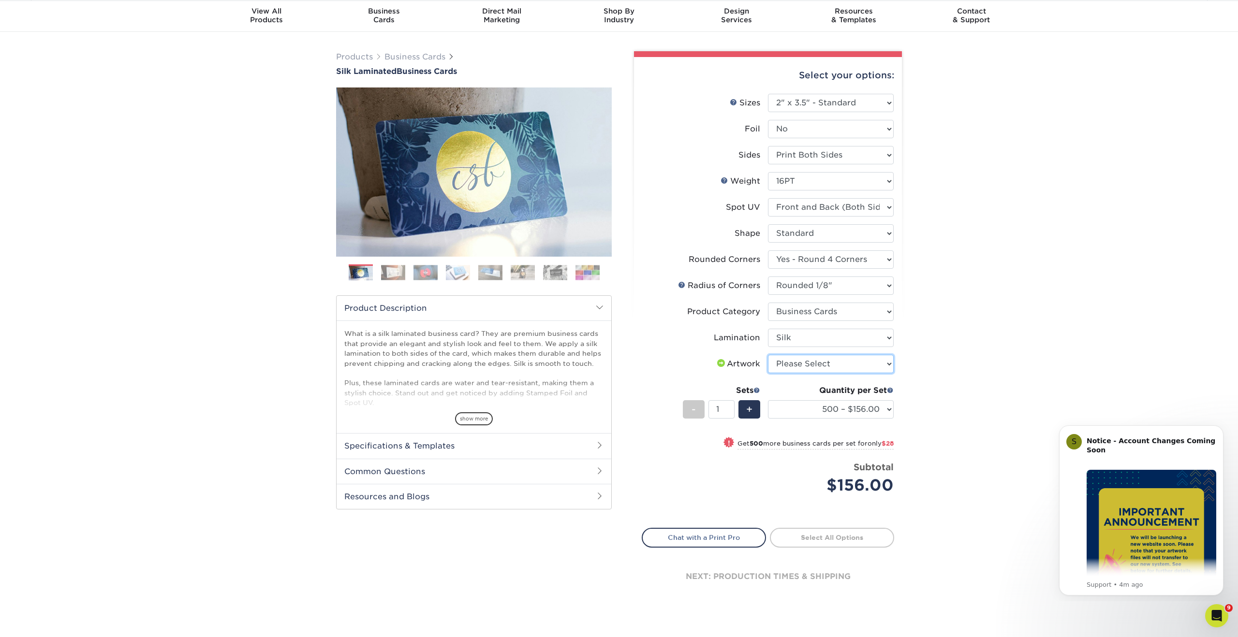
select select "upload"
click at [768, 355] on select "Please Select I will upload files I need a design - $100" at bounding box center [831, 364] width 126 height 18
click at [964, 386] on div "Products Business Cards Silk Laminated Business Cards Previous Next" at bounding box center [619, 336] width 1238 height 609
